Goal: Book appointment/travel/reservation

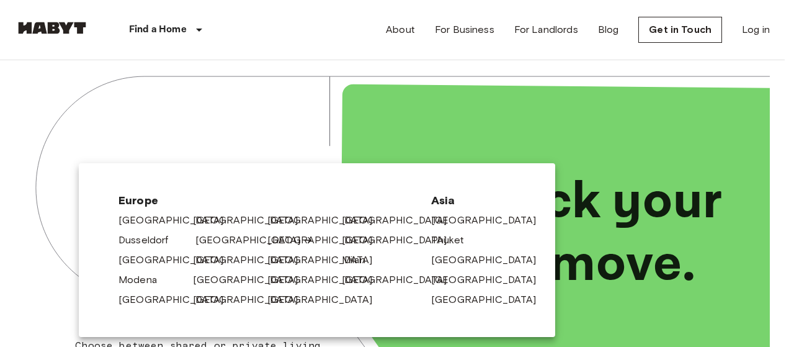
click at [222, 241] on link "[GEOGRAPHIC_DATA]" at bounding box center [254, 239] width 118 height 15
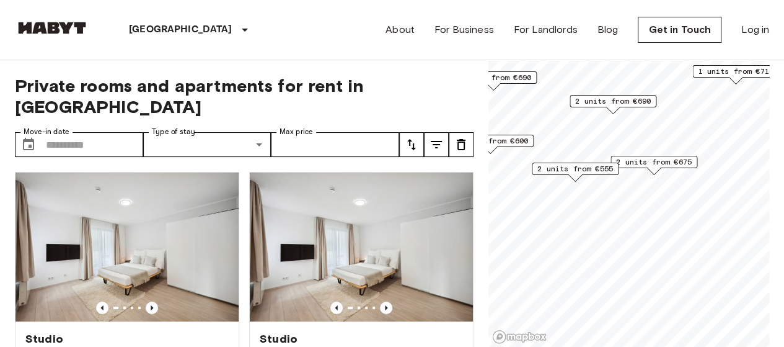
click at [577, 167] on span "2 units from €555" at bounding box center [576, 168] width 76 height 11
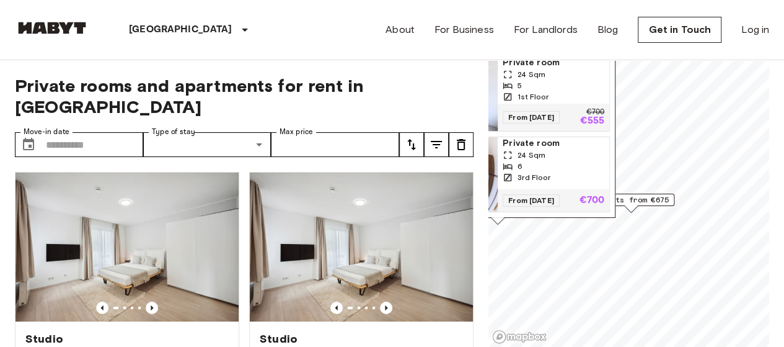
click at [525, 80] on div "5" at bounding box center [554, 85] width 102 height 11
click at [109, 132] on input "Move-in date" at bounding box center [94, 144] width 97 height 25
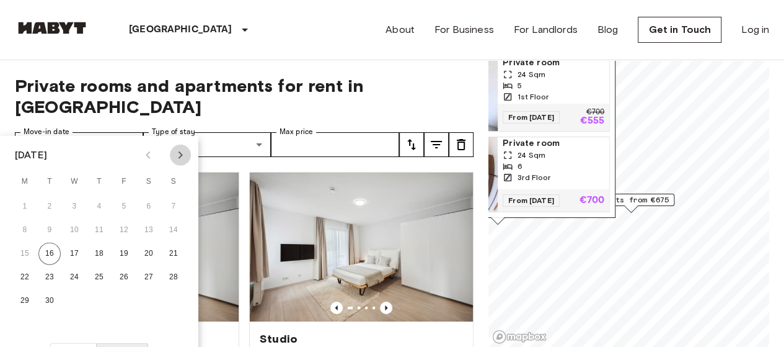
click at [180, 156] on icon "Next month" at bounding box center [181, 154] width 4 height 7
click at [181, 153] on icon "Next month" at bounding box center [181, 154] width 4 height 7
click at [149, 202] on button "1" at bounding box center [149, 206] width 22 height 22
type input "**********"
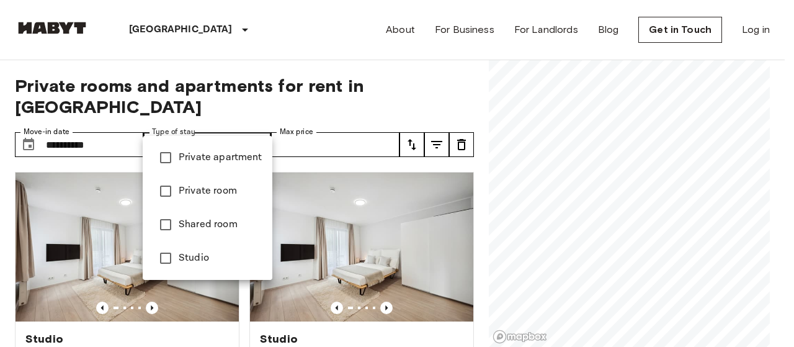
click at [215, 194] on span "Private room" at bounding box center [221, 191] width 84 height 15
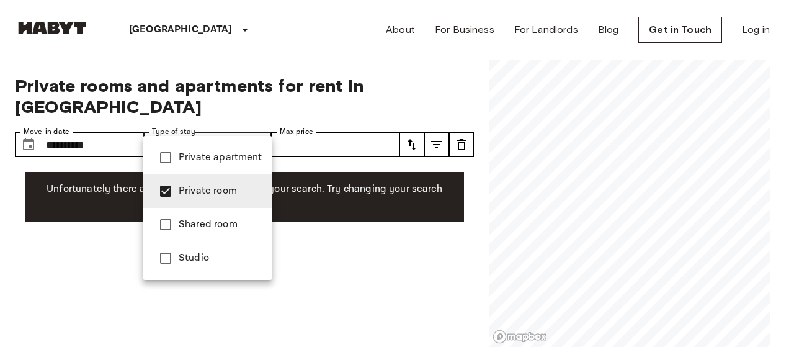
type input "**********"
click at [355, 30] on div at bounding box center [397, 173] width 794 height 347
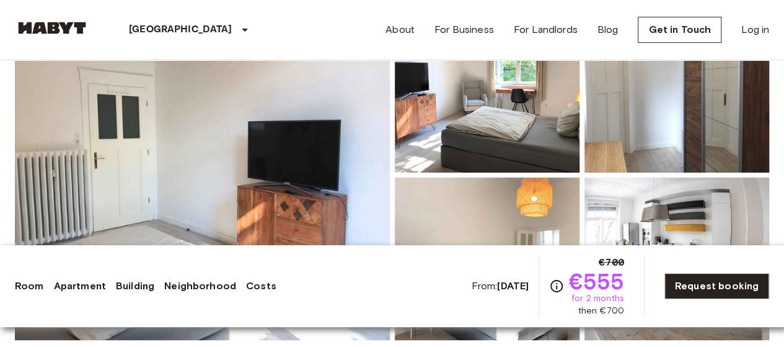
scroll to position [124, 0]
